Goal: Task Accomplishment & Management: Complete application form

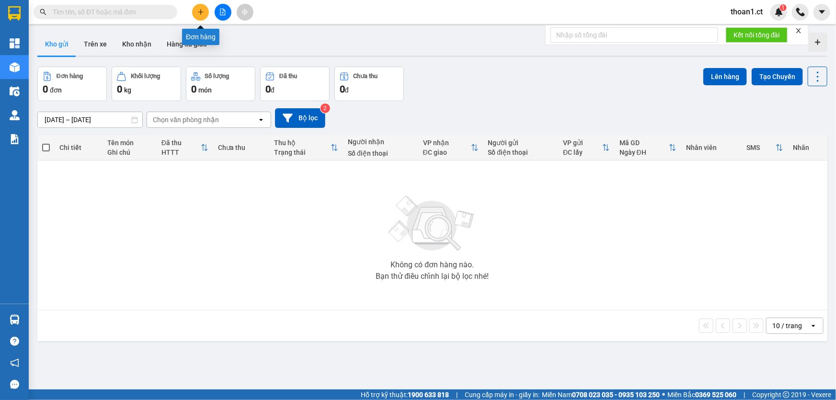
click at [203, 14] on icon "plus" at bounding box center [200, 12] width 7 height 7
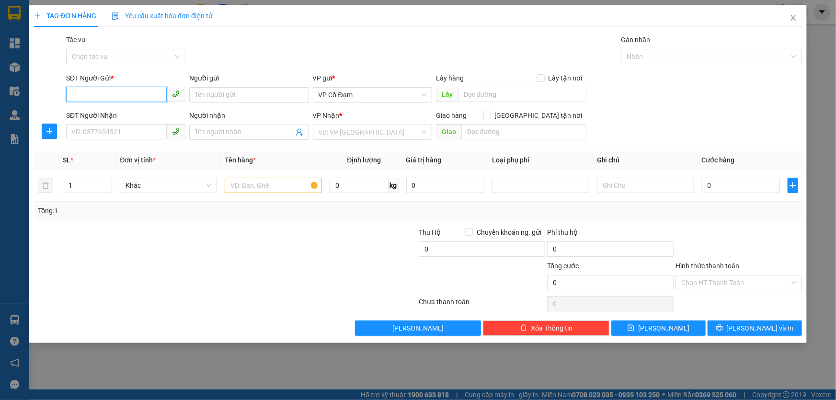
click at [144, 89] on input "SĐT Người Gửi *" at bounding box center [116, 94] width 101 height 15
paste input "0362325920"
type input "0362325920"
click at [123, 129] on input "SĐT Người Nhận" at bounding box center [116, 131] width 101 height 15
paste input "0362325920"
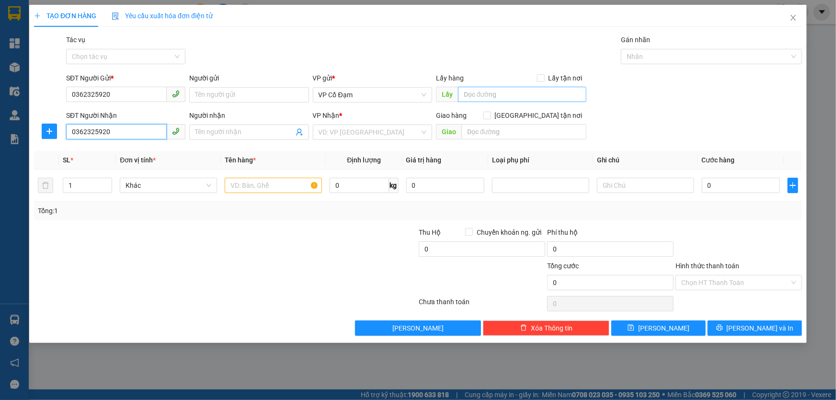
type input "0362325920"
click at [470, 99] on input "text" at bounding box center [522, 94] width 128 height 15
type input "THANH HÓA"
click at [341, 129] on input "search" at bounding box center [369, 132] width 101 height 14
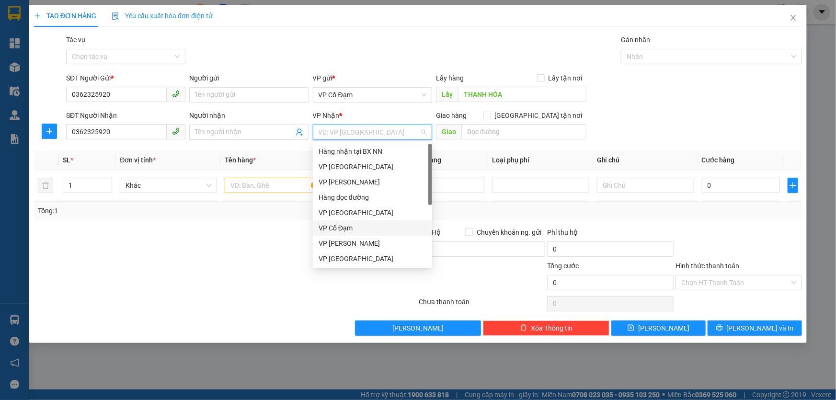
click at [343, 224] on div "VP Cổ Đạm" at bounding box center [373, 228] width 108 height 11
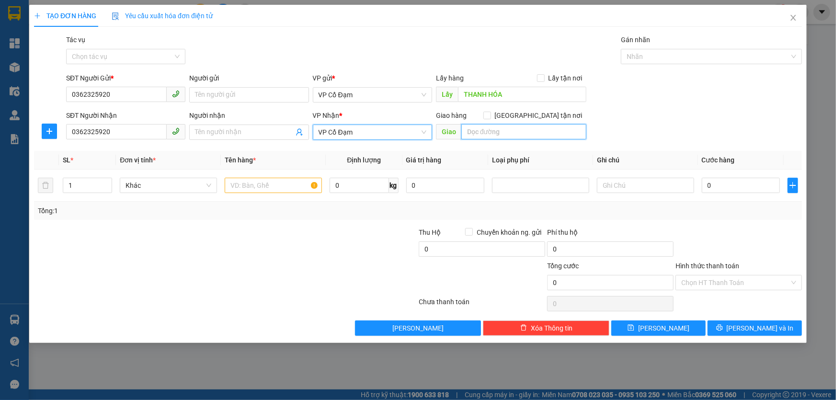
click at [480, 131] on input "text" at bounding box center [523, 131] width 125 height 15
type input "BÌNH LỘC"
click at [277, 182] on input "text" at bounding box center [273, 185] width 97 height 15
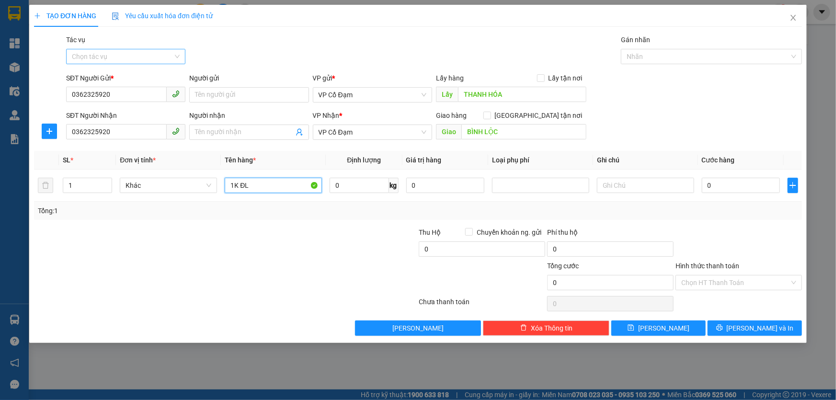
type input "1K ĐL"
click at [137, 54] on input "Tác vụ" at bounding box center [122, 56] width 101 height 14
click at [120, 76] on div "Nhập hàng lên xe" at bounding box center [126, 75] width 108 height 11
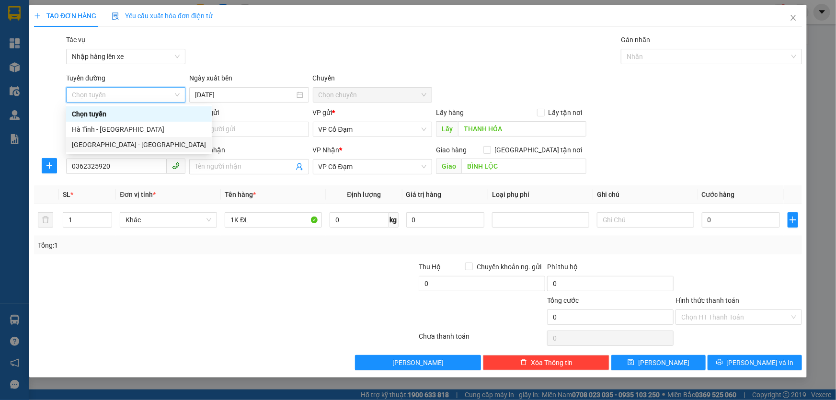
click at [108, 142] on div "[GEOGRAPHIC_DATA] - [GEOGRAPHIC_DATA]" at bounding box center [139, 144] width 134 height 11
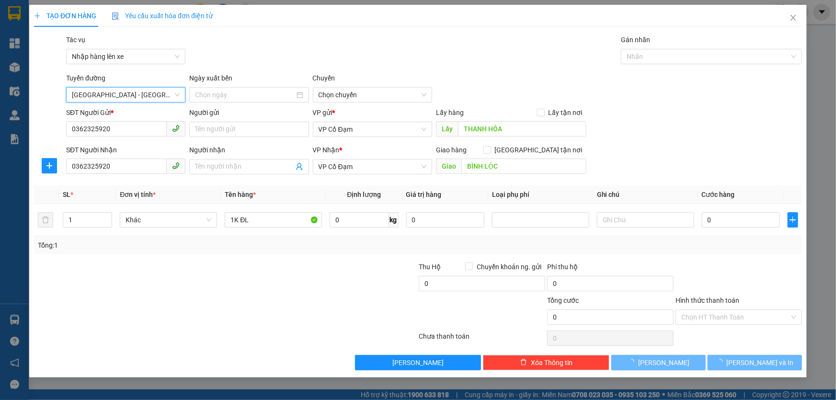
type input "[DATE]"
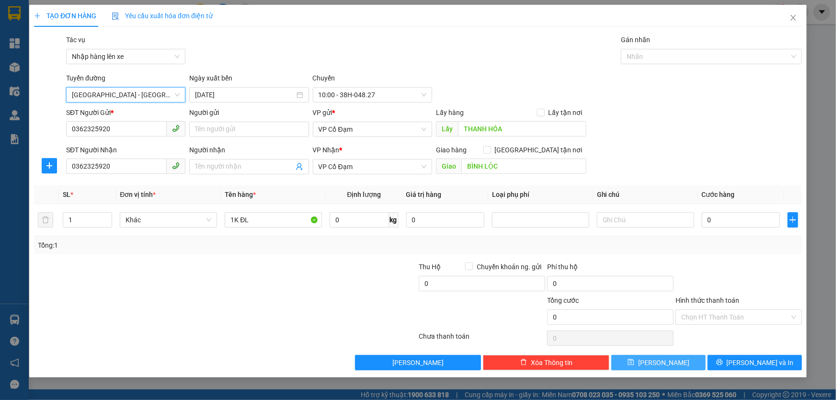
click at [686, 363] on button "[PERSON_NAME]" at bounding box center [658, 362] width 94 height 15
